Goal: Information Seeking & Learning: Learn about a topic

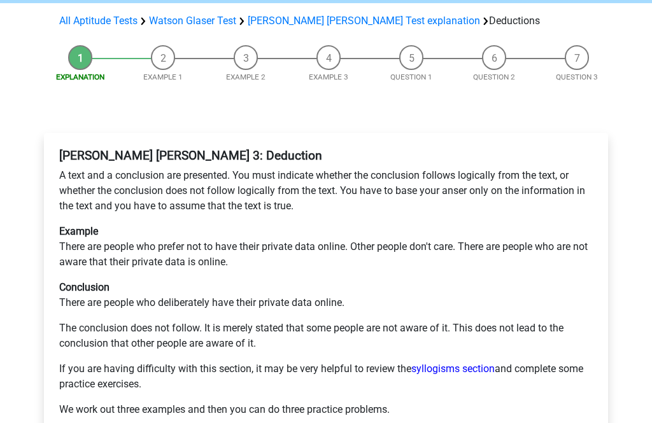
scroll to position [117, 0]
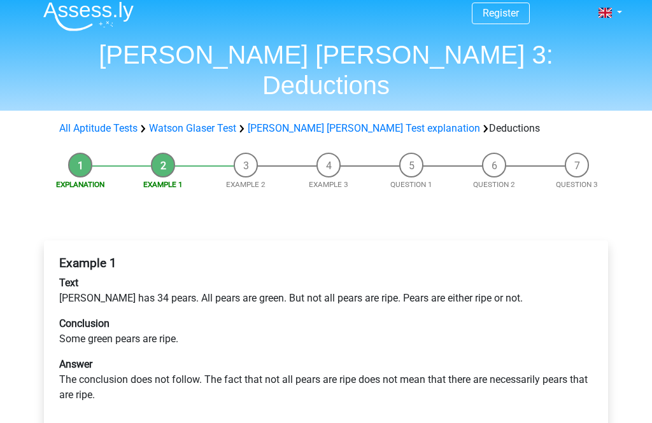
scroll to position [10, 0]
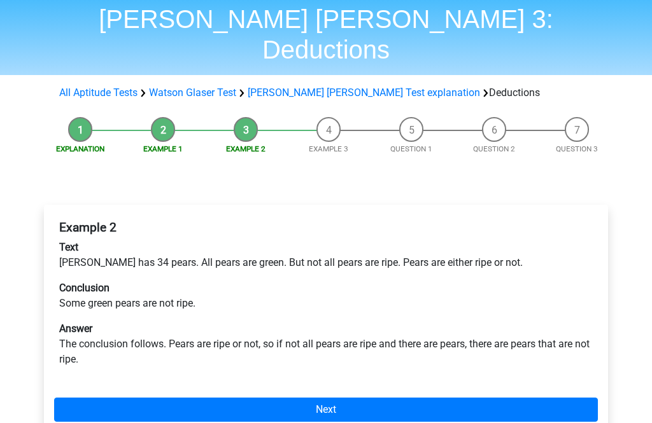
scroll to position [44, 0]
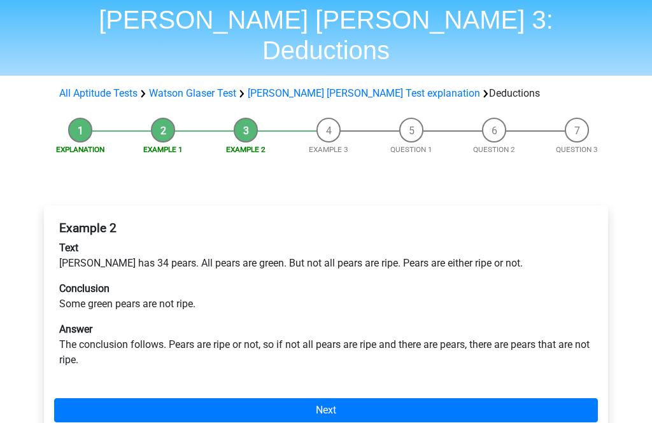
click at [398, 398] on link "Next" at bounding box center [326, 410] width 544 height 24
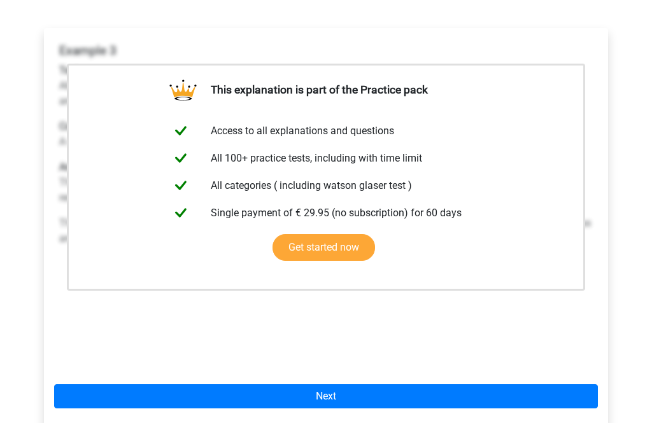
scroll to position [221, 0]
click at [437, 384] on link "Next" at bounding box center [326, 396] width 544 height 24
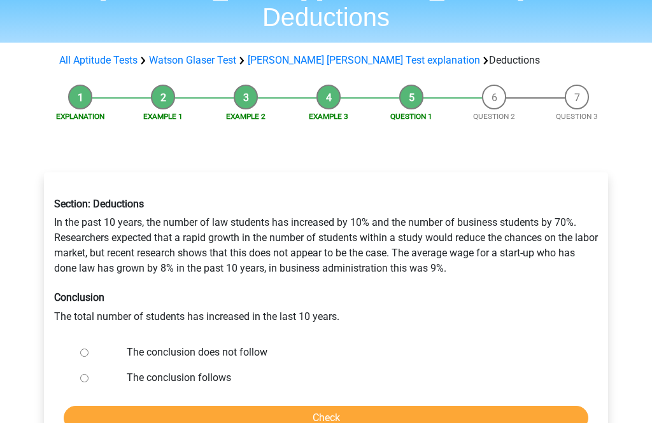
scroll to position [76, 0]
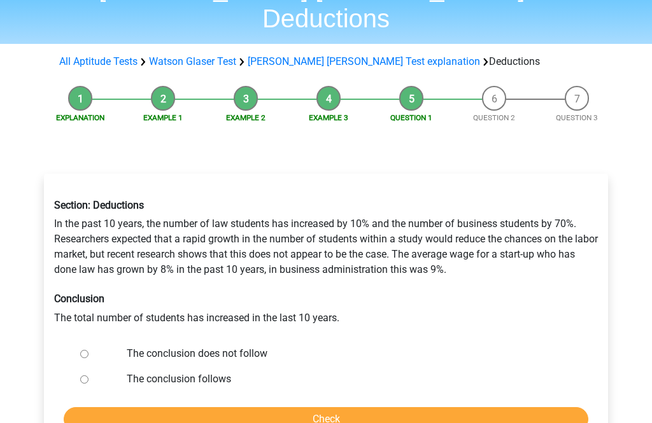
click at [223, 372] on label "The conclusion follows" at bounding box center [347, 379] width 440 height 15
click at [88, 376] on input "The conclusion follows" at bounding box center [84, 380] width 8 height 8
radio input "true"
click at [260, 407] on input "Check" at bounding box center [326, 419] width 524 height 24
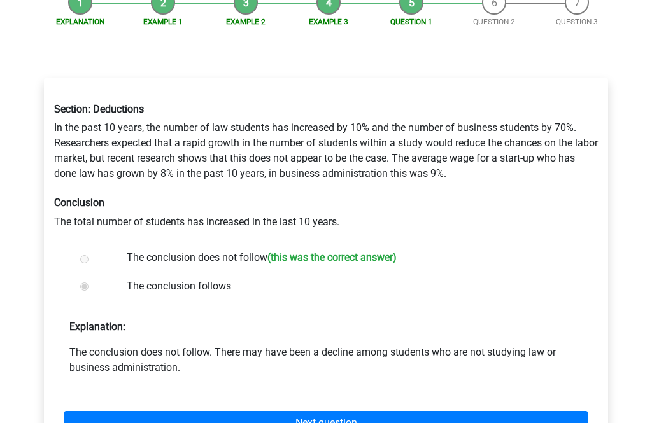
scroll to position [172, 0]
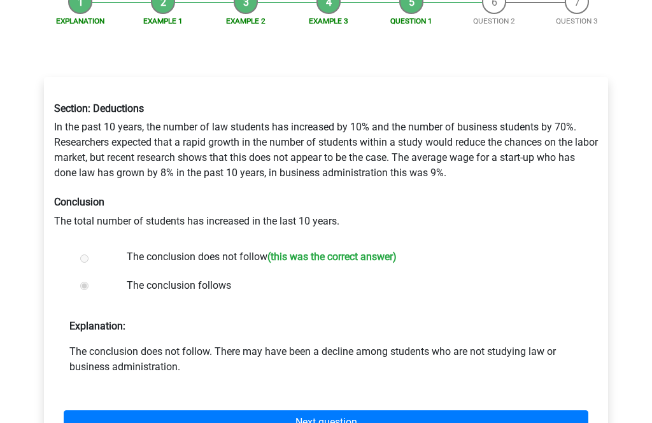
click at [420, 411] on link "Next question" at bounding box center [326, 423] width 524 height 24
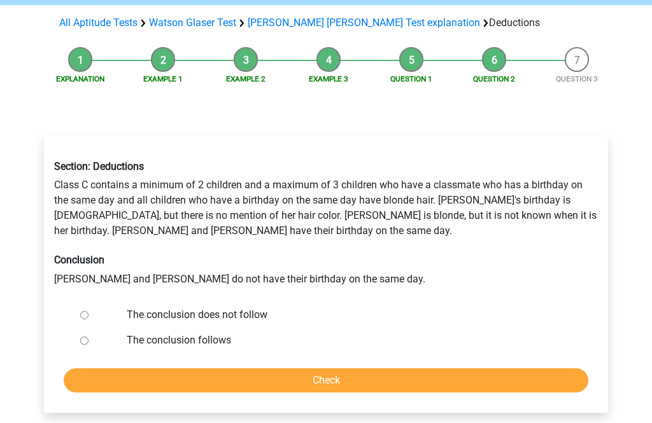
scroll to position [118, 0]
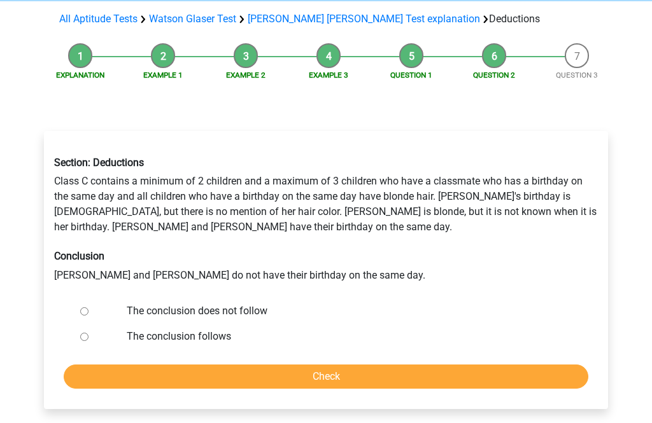
click at [250, 304] on label "The conclusion does not follow" at bounding box center [347, 311] width 440 height 15
click at [88, 307] on input "The conclusion does not follow" at bounding box center [84, 311] width 8 height 8
radio input "true"
click at [342, 365] on input "Check" at bounding box center [326, 377] width 524 height 24
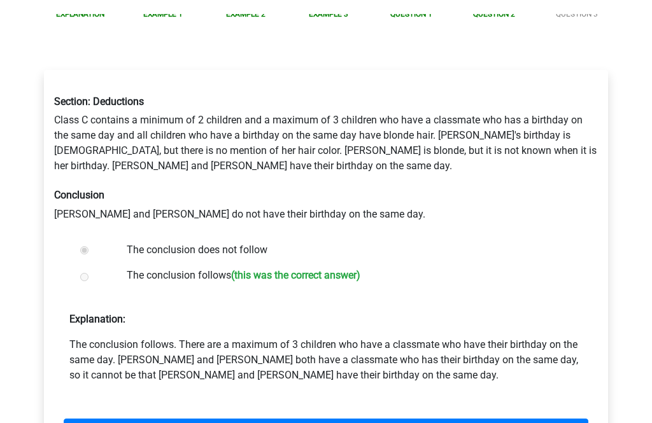
scroll to position [179, 0]
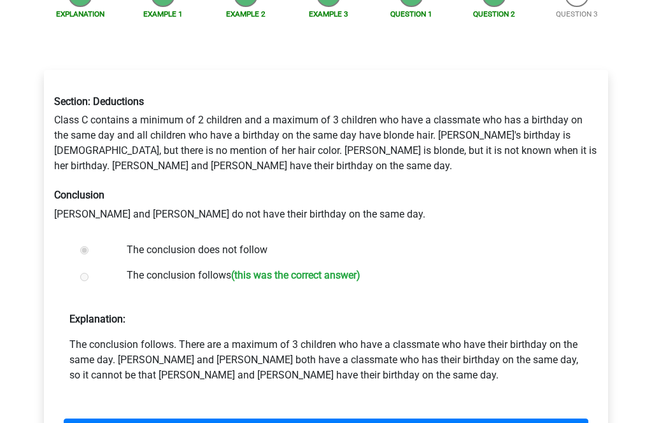
click at [419, 419] on link "Next question" at bounding box center [326, 431] width 524 height 24
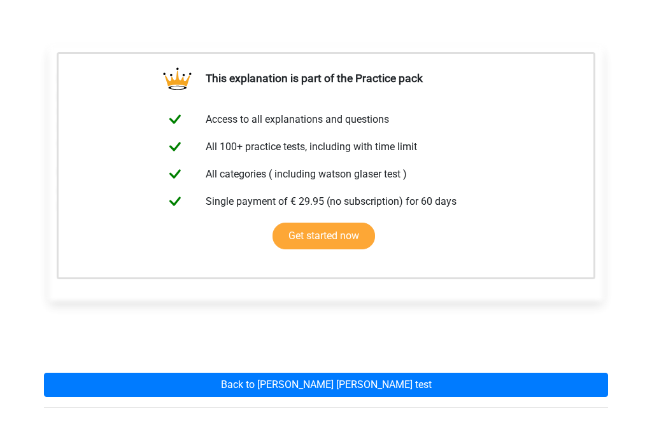
scroll to position [229, 0]
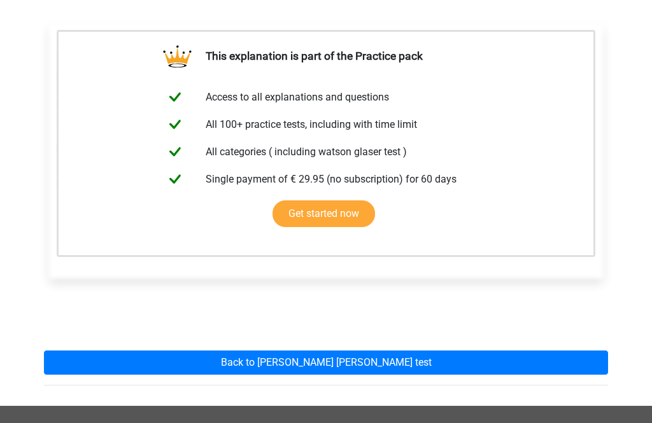
click at [475, 351] on link "Back to watson glaser test" at bounding box center [326, 363] width 564 height 24
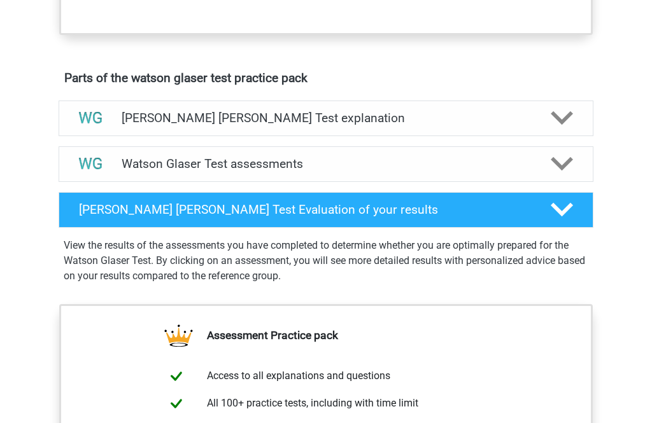
scroll to position [643, 0]
